Goal: Information Seeking & Learning: Find specific fact

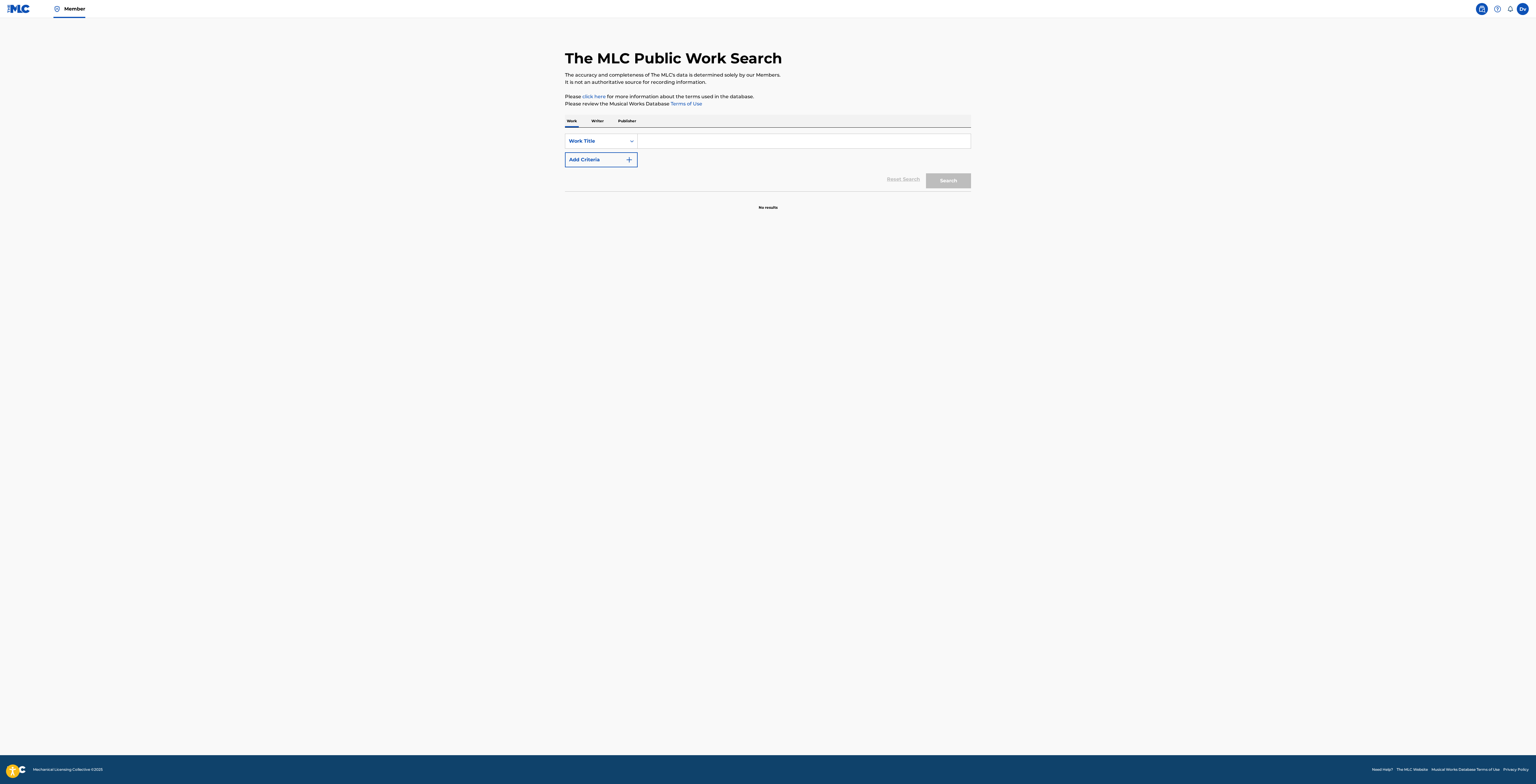
click at [719, 147] on input "Search Form" at bounding box center [804, 141] width 333 height 14
type input "LYING KING"
click at [509, 249] on main "The MLC Public Work Search The accuracy and completeness of The MLC's data is d…" at bounding box center [768, 386] width 1536 height 737
click at [611, 159] on button "Add Criteria" at bounding box center [601, 159] width 73 height 15
click at [673, 156] on input "Search Form" at bounding box center [798, 160] width 322 height 14
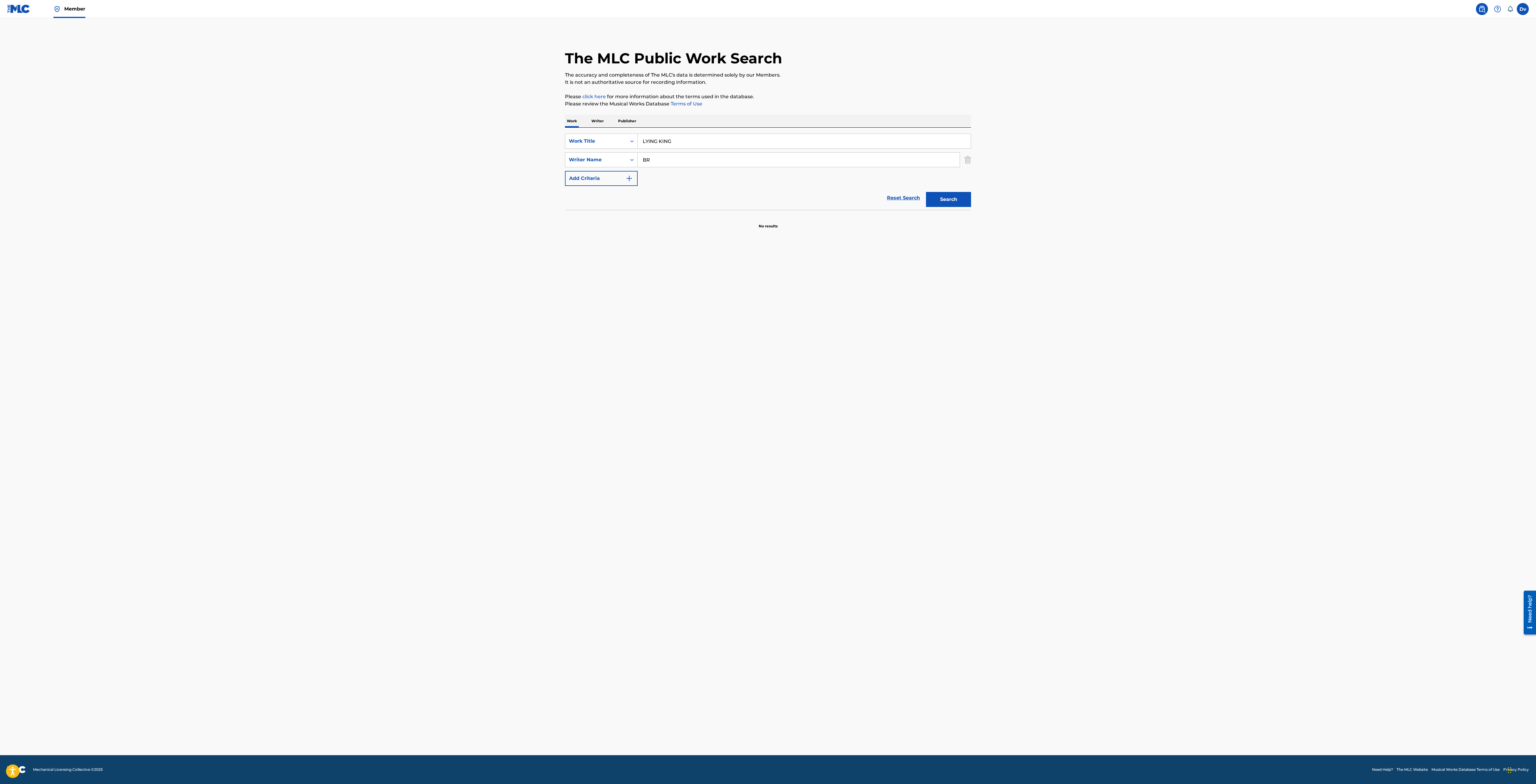
type input "B"
type input "[PERSON_NAME]"
click at [926, 192] on button "Search" at bounding box center [949, 199] width 45 height 15
click at [594, 233] on div "LYIN KING" at bounding box center [603, 234] width 53 height 7
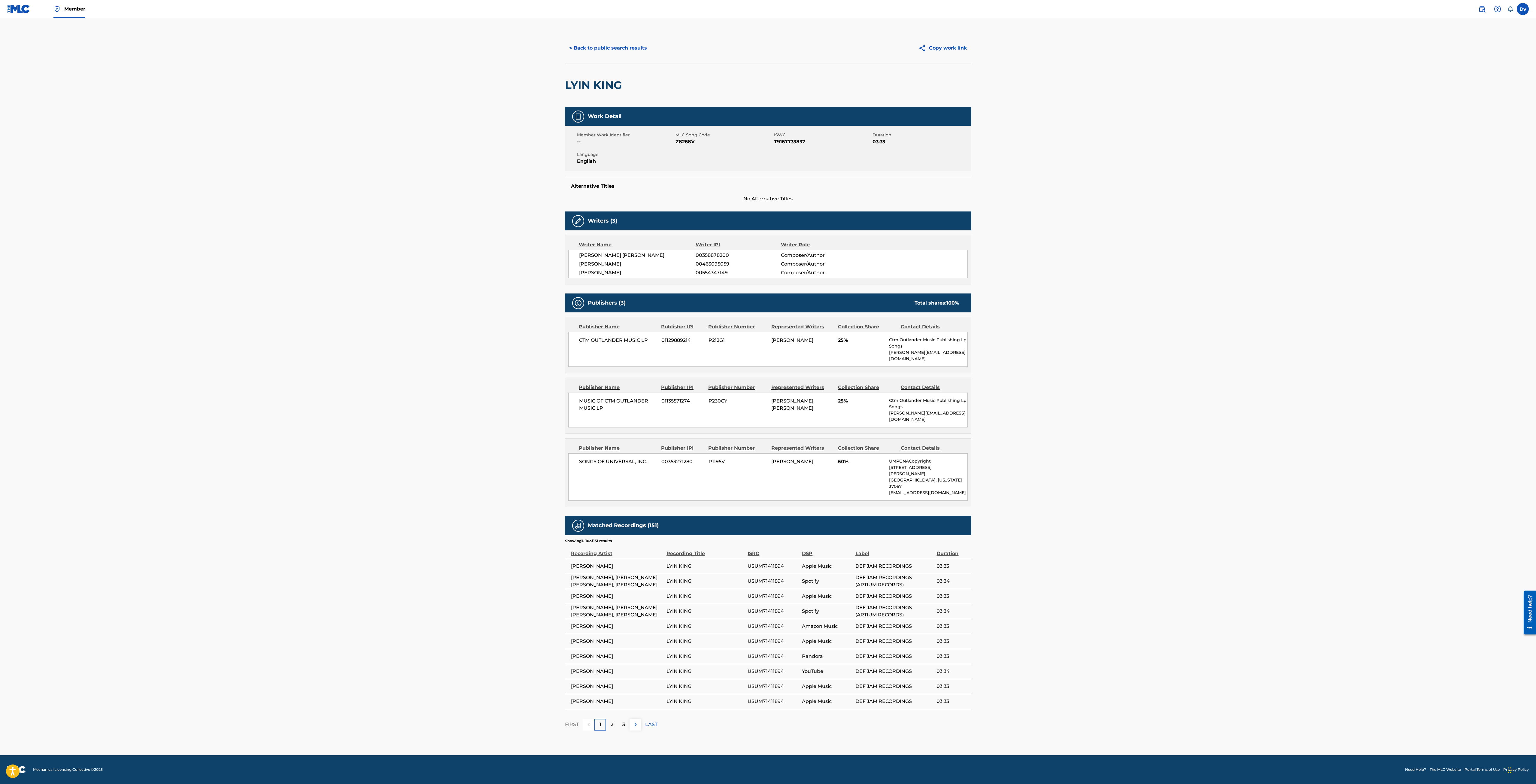
click at [605, 45] on button "< Back to public search results" at bounding box center [608, 48] width 86 height 15
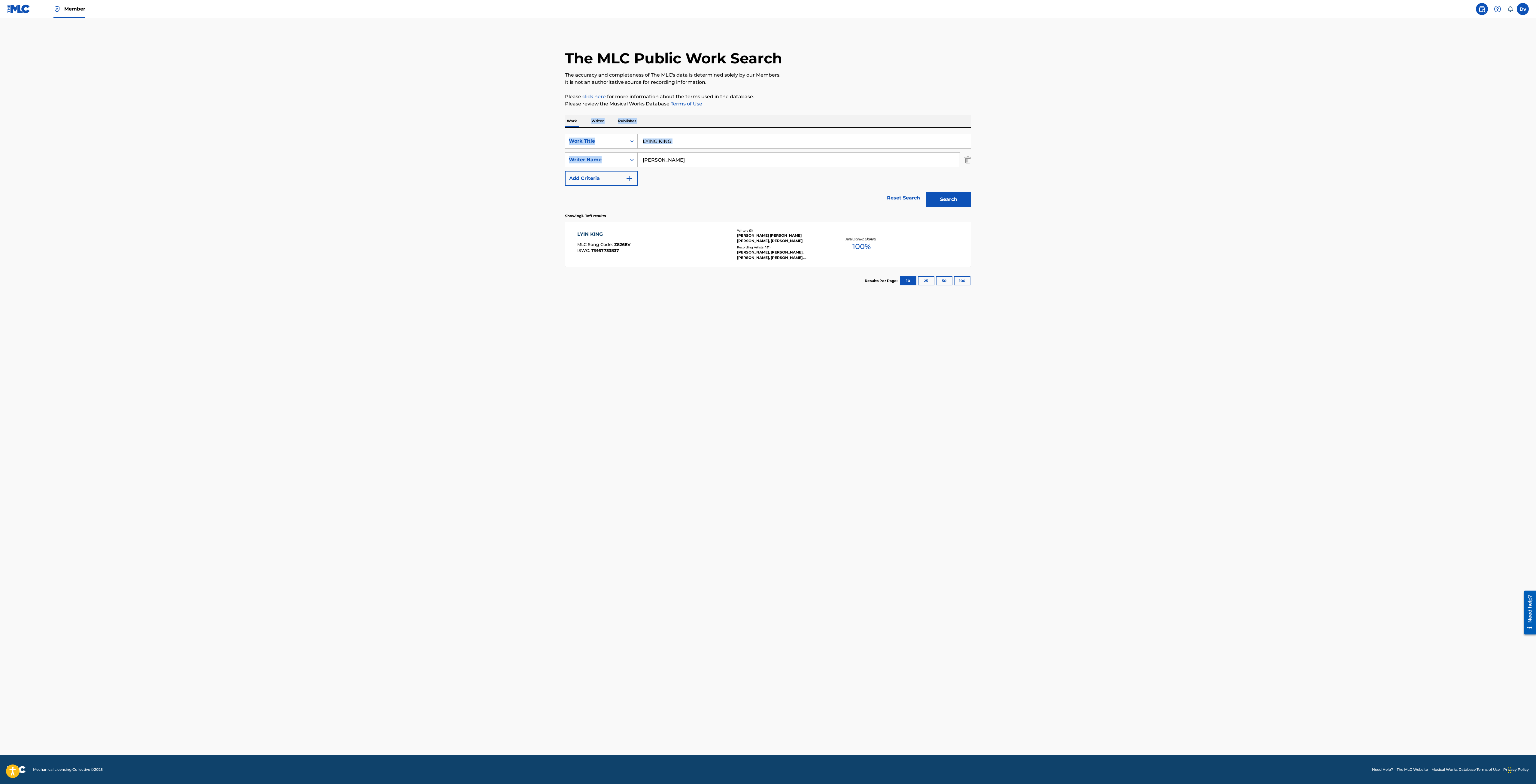
drag, startPoint x: 673, startPoint y: 145, endPoint x: 571, endPoint y: 128, distance: 103.4
click at [571, 128] on div "Work Writer Publisher SearchWithCriteria47c283b5-480d-4307-af7a-31ec4e5d30e3 Wo…" at bounding box center [767, 204] width 406 height 180
click at [744, 147] on input "LYING KING" at bounding box center [804, 141] width 333 height 14
drag, startPoint x: 742, startPoint y: 148, endPoint x: 565, endPoint y: 132, distance: 177.7
click at [565, 132] on div "SearchWithCriteria47c283b5-480d-4307-af7a-31ec4e5d30e3 Work Title LYING KING ly…" at bounding box center [767, 169] width 406 height 82
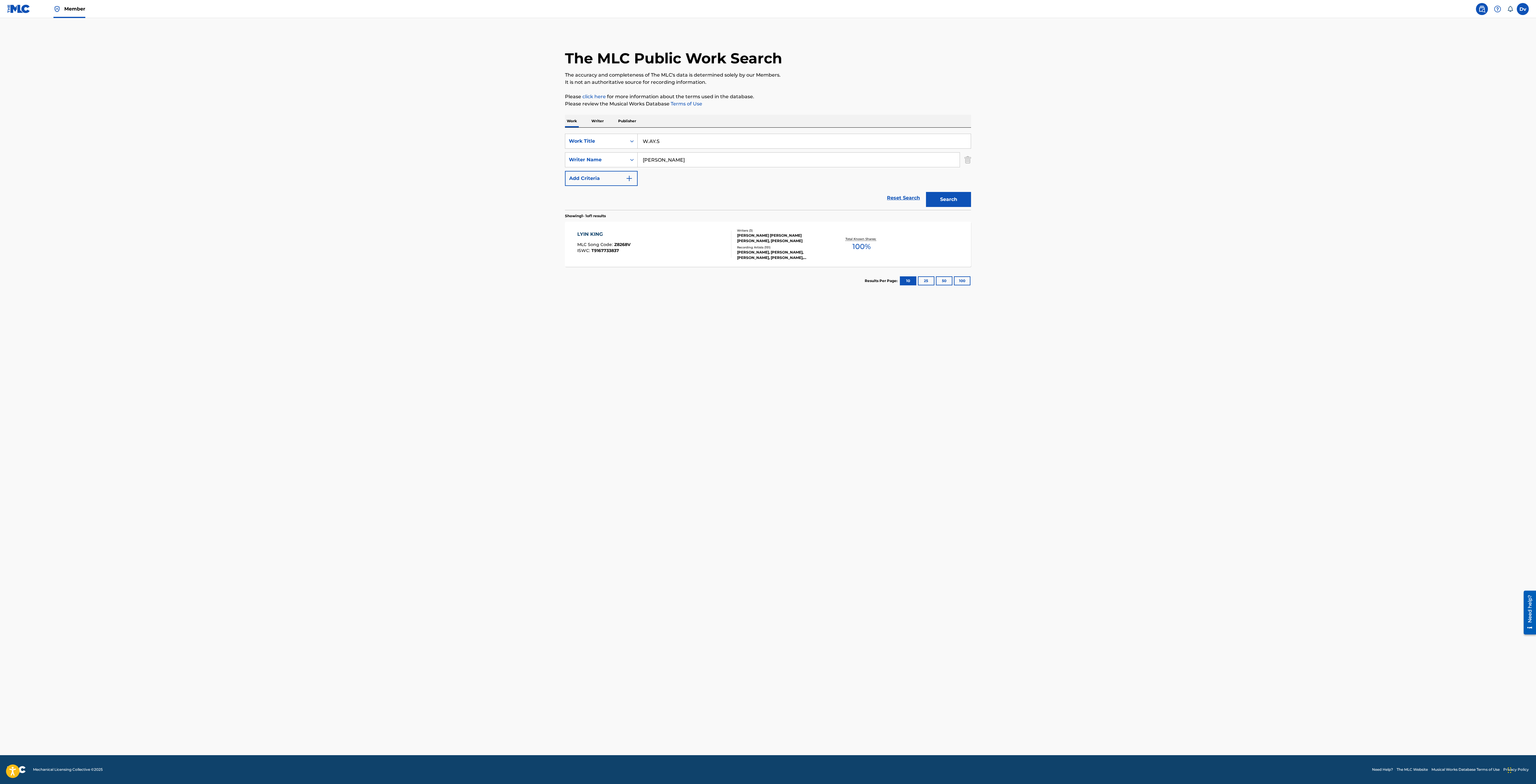
click at [926, 192] on button "Search" at bounding box center [949, 199] width 45 height 15
drag, startPoint x: 680, startPoint y: 144, endPoint x: 486, endPoint y: 128, distance: 194.7
click at [494, 129] on main "The MLC Public Work Search The accuracy and completeness of The MLC's data is d…" at bounding box center [768, 386] width 1536 height 737
drag, startPoint x: 759, startPoint y: 142, endPoint x: 493, endPoint y: 140, distance: 266.0
click at [502, 140] on main "The MLC Public Work Search The accuracy and completeness of The MLC's data is d…" at bounding box center [768, 386] width 1536 height 737
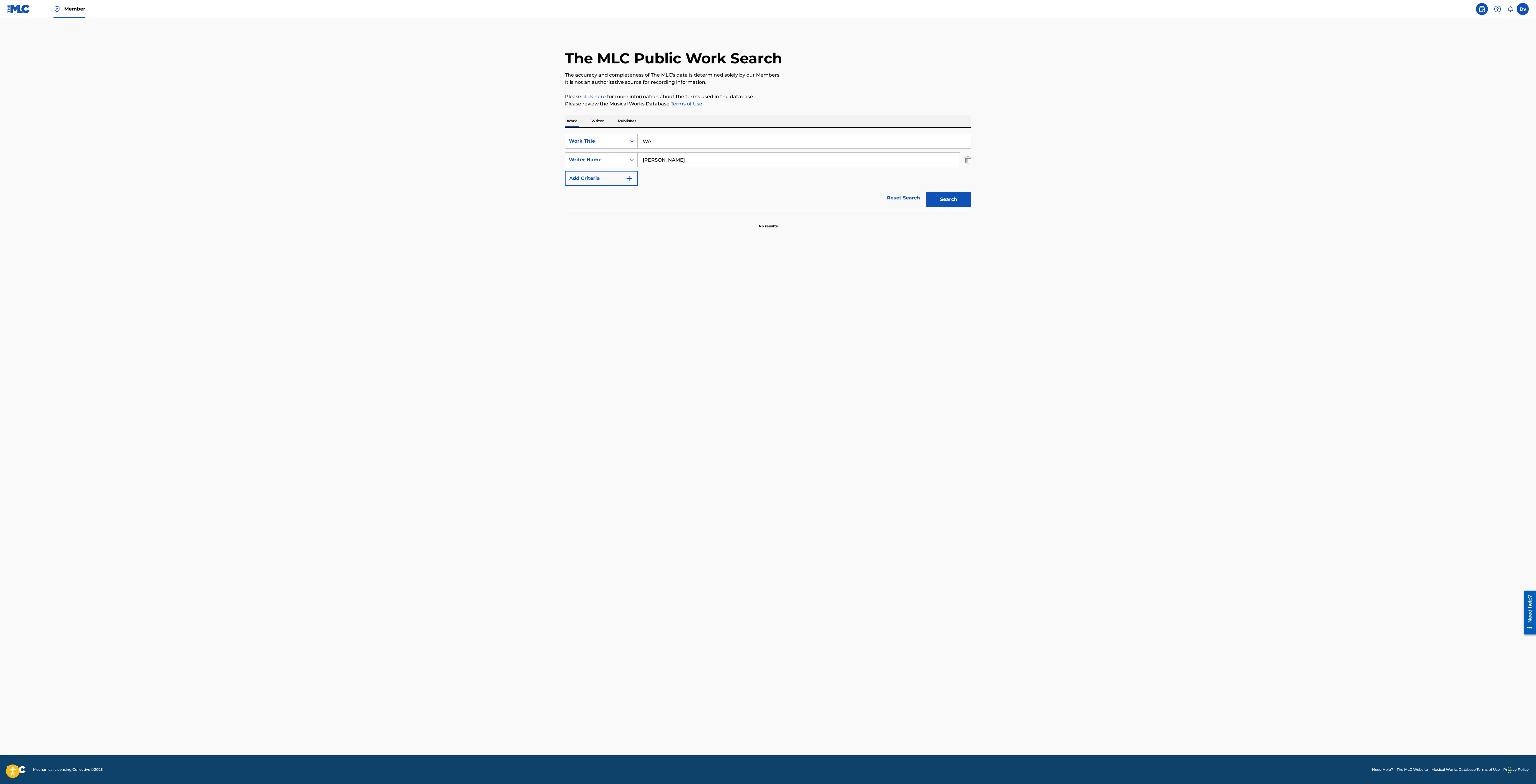
type input "W"
type input "the house the pressure"
drag, startPoint x: 708, startPoint y: 147, endPoint x: 527, endPoint y: 137, distance: 181.3
click at [550, 141] on main "The MLC Public Work Search The accuracy and completeness of The MLC's data is d…" at bounding box center [768, 386] width 1536 height 737
type input "the house the pressure"
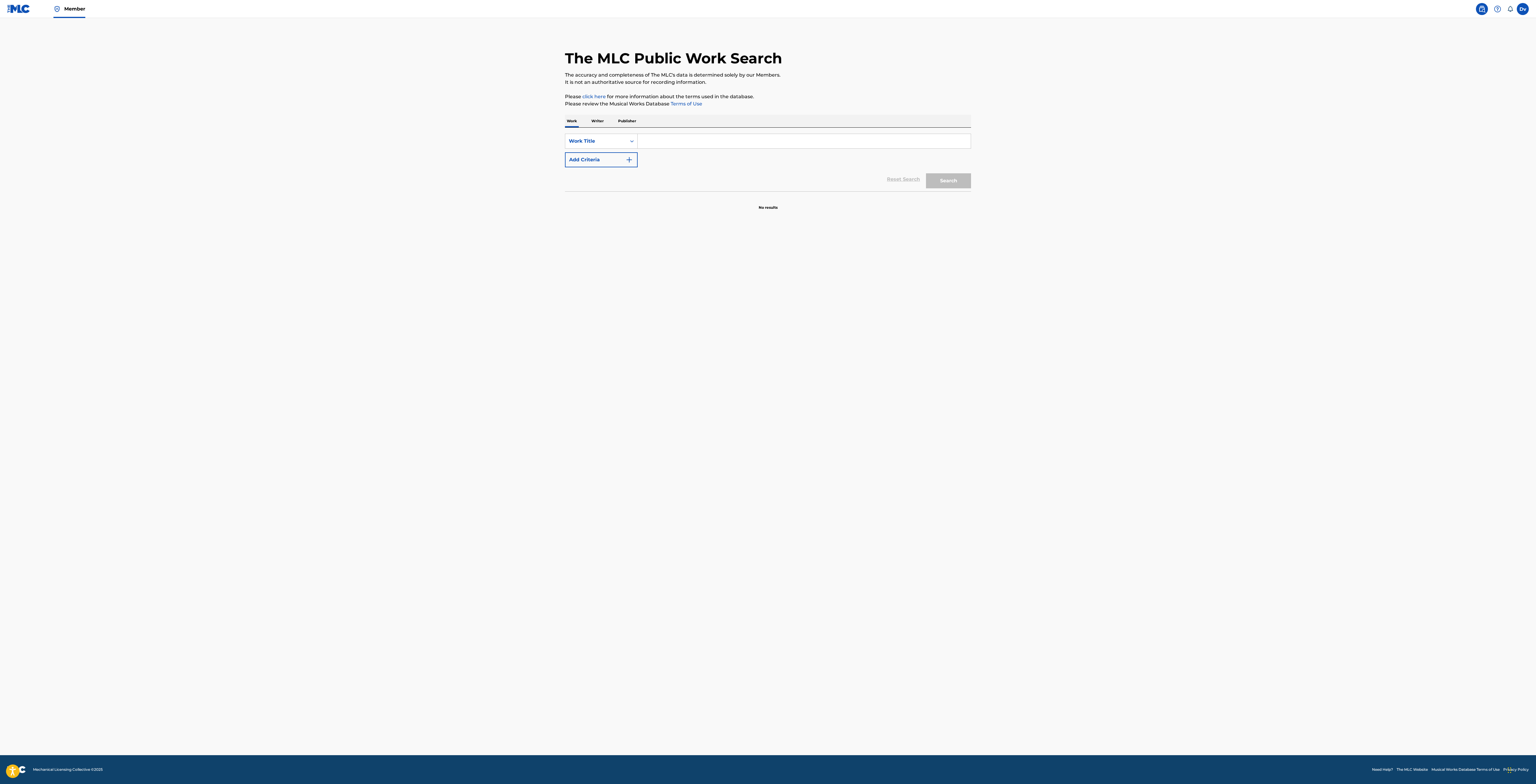
drag, startPoint x: 736, startPoint y: 146, endPoint x: 729, endPoint y: 142, distance: 8.1
click at [735, 145] on input "Search Form" at bounding box center [804, 141] width 333 height 14
type input "h"
type input "the pressure"
click at [459, 268] on main "The MLC Public Work Search The accuracy and completeness of The MLC's data is d…" at bounding box center [768, 386] width 1536 height 737
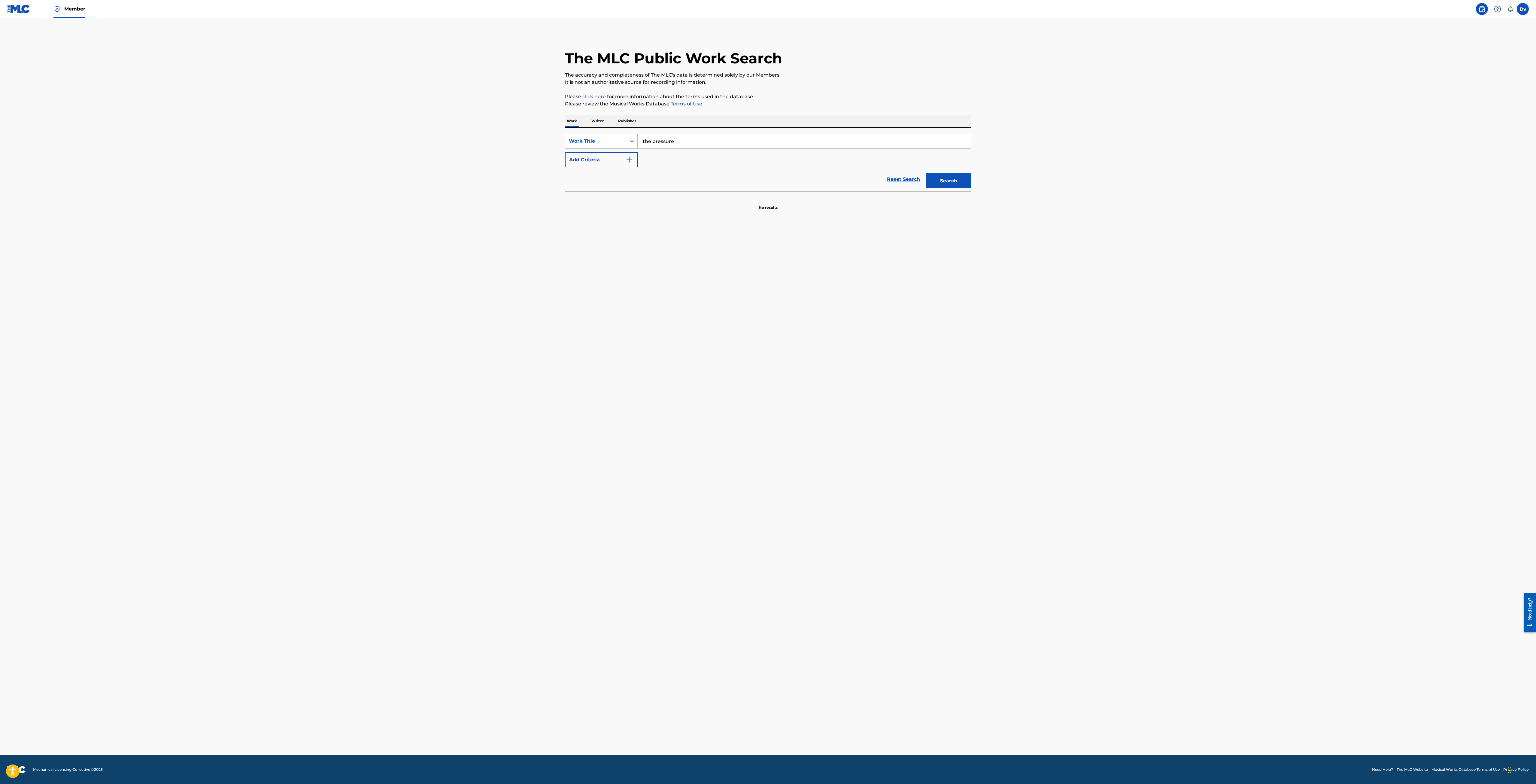
click at [633, 163] on button "Add Criteria" at bounding box center [601, 159] width 73 height 15
click at [685, 153] on input "Search Form" at bounding box center [798, 160] width 322 height 14
type input "warfield"
click at [926, 192] on button "Search" at bounding box center [949, 199] width 45 height 15
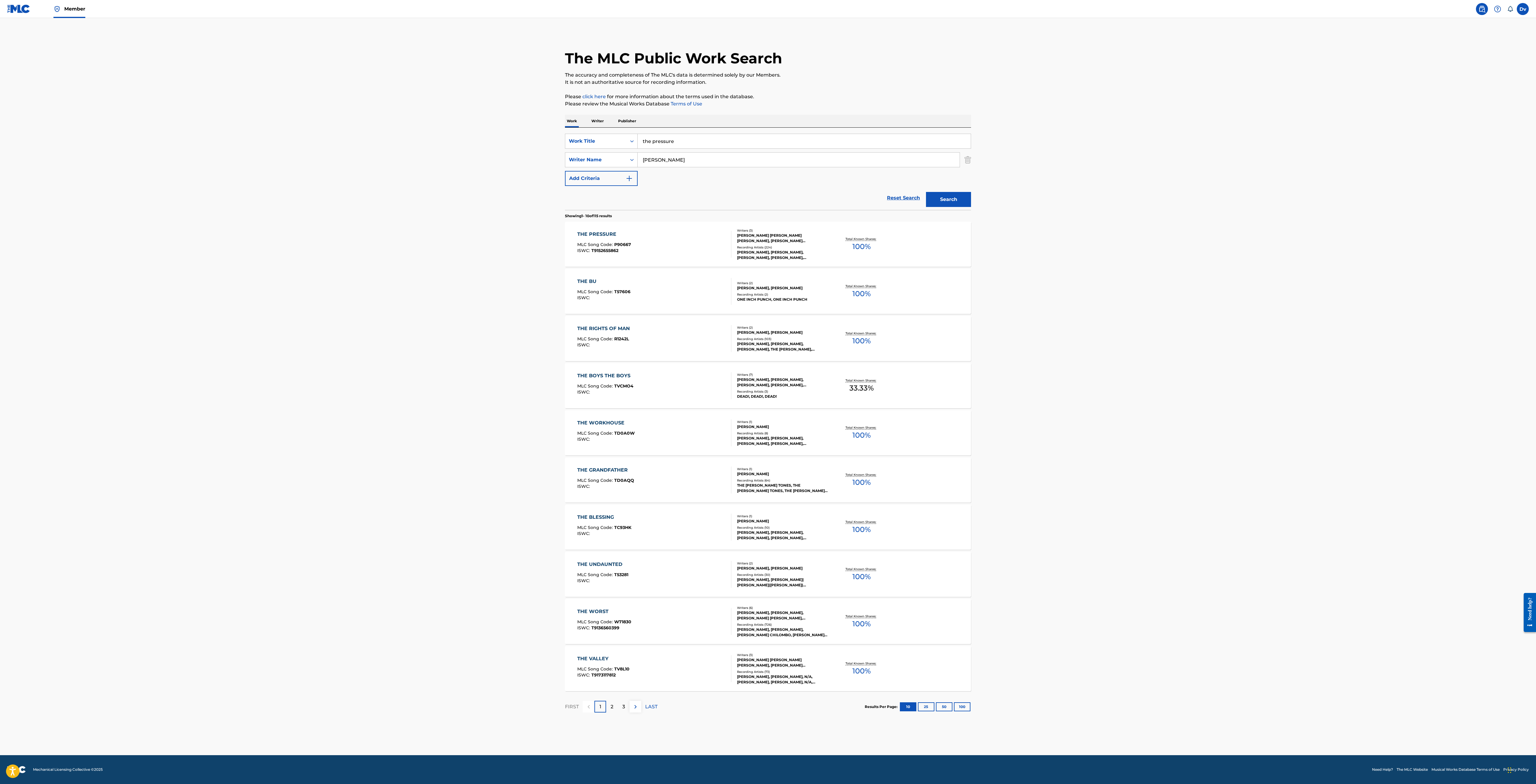
click at [602, 226] on div "THE PRESSURE MLC Song Code : P90667 ISWC : T9152655862 Writers ( 3 ) JHENE AIKO…" at bounding box center [767, 244] width 406 height 45
